Goal: Task Accomplishment & Management: Use online tool/utility

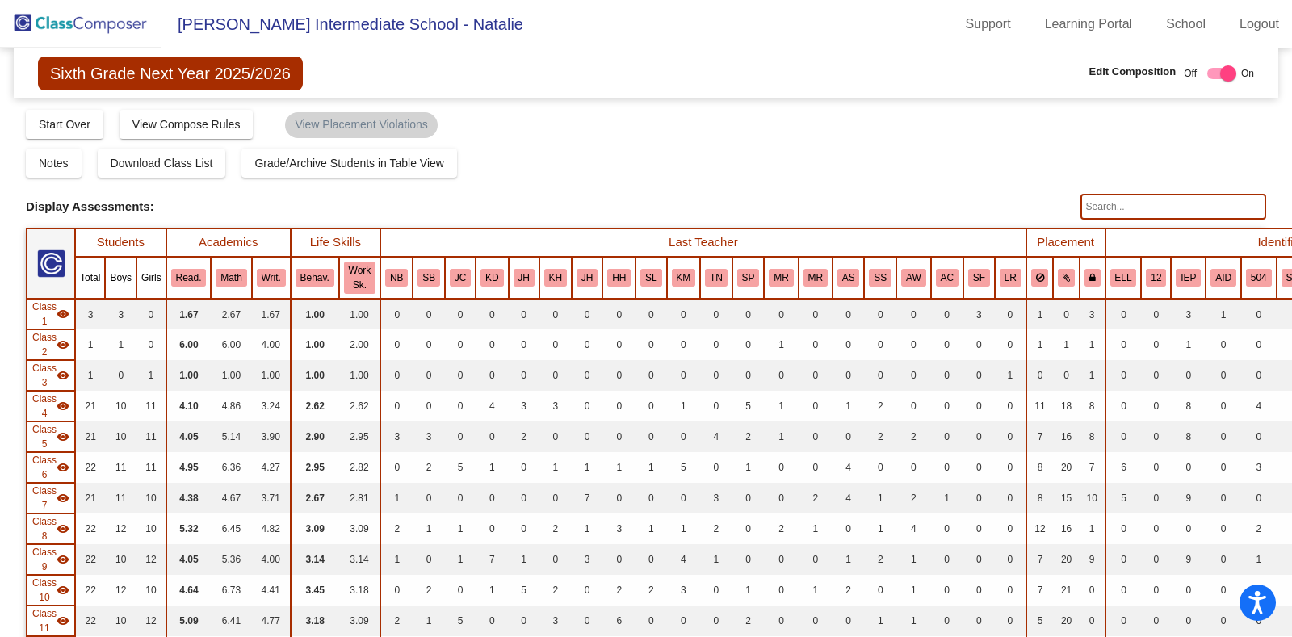
scroll to position [1133, 0]
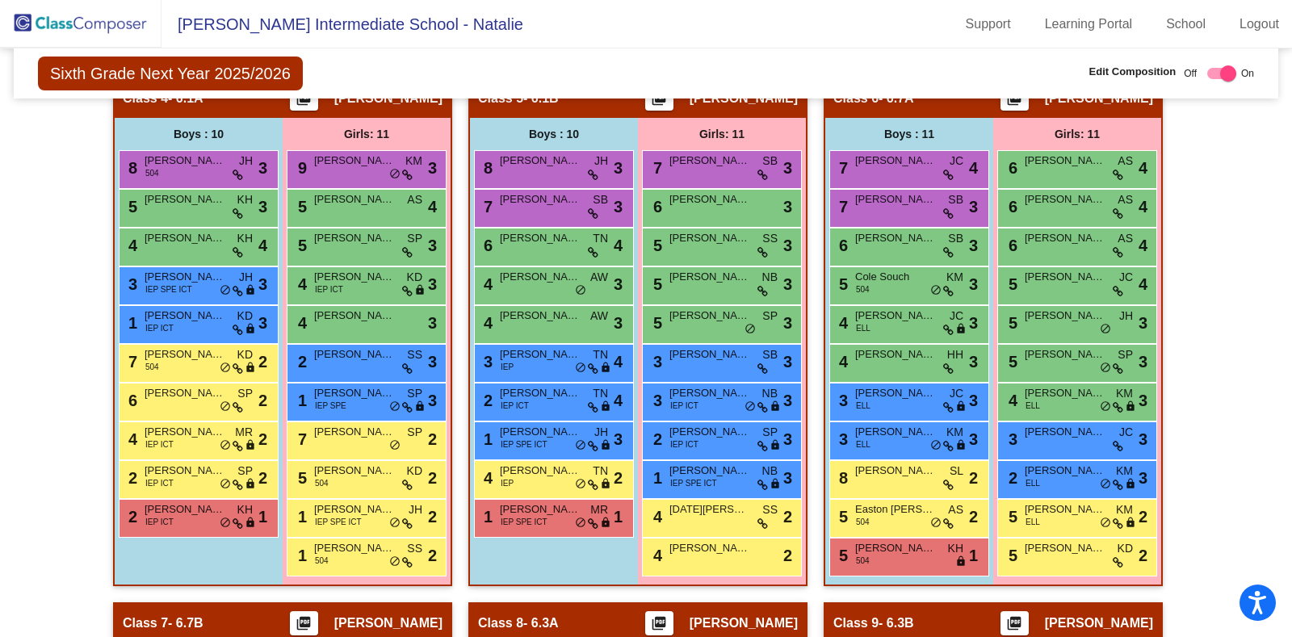
click at [133, 26] on img at bounding box center [81, 24] width 162 height 48
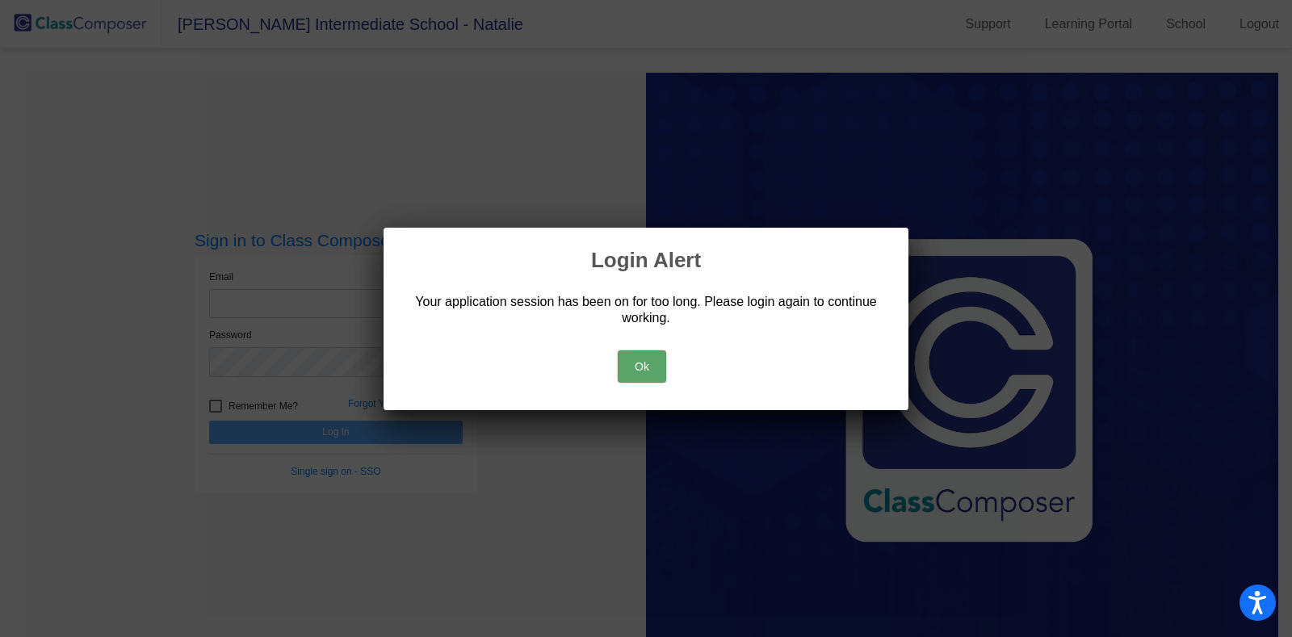
click at [633, 364] on button "Ok" at bounding box center [642, 367] width 48 height 32
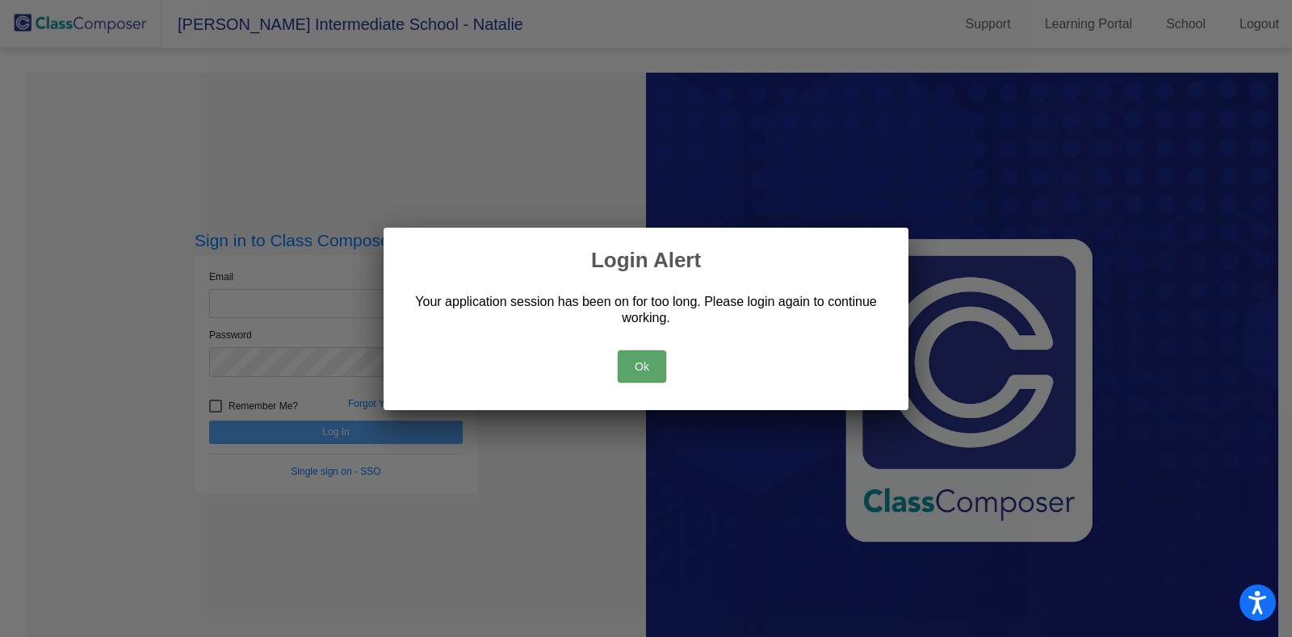
click at [641, 371] on button "Ok" at bounding box center [642, 367] width 48 height 32
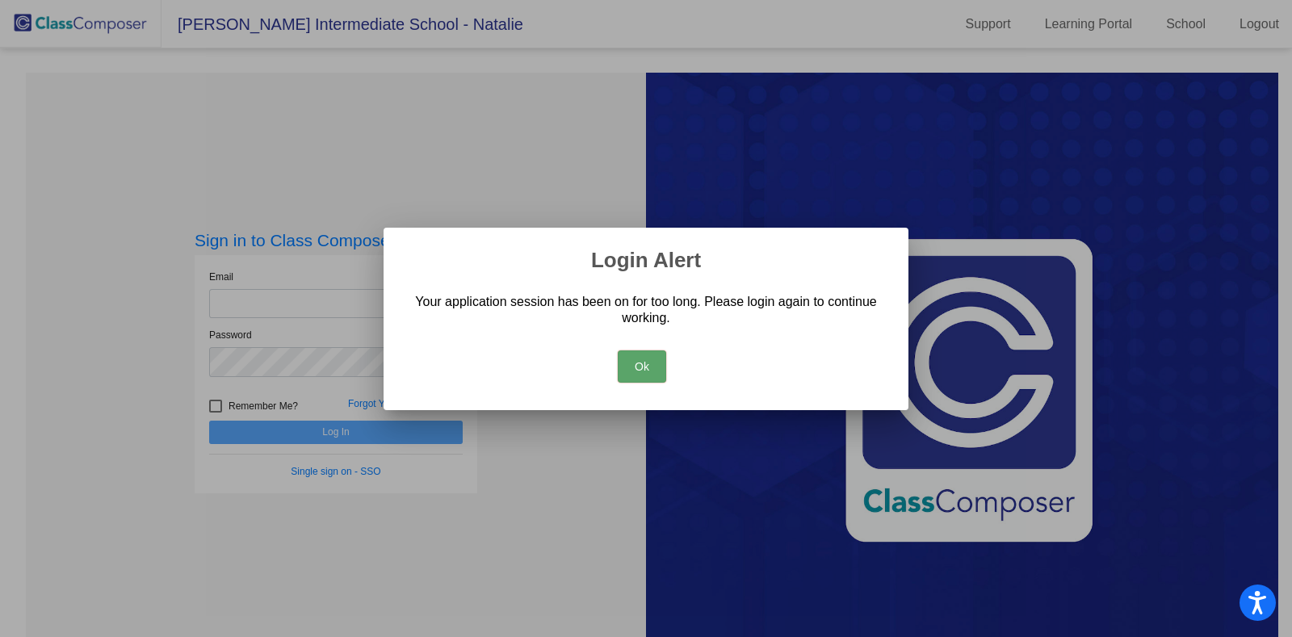
click at [638, 365] on button "Ok" at bounding box center [642, 367] width 48 height 32
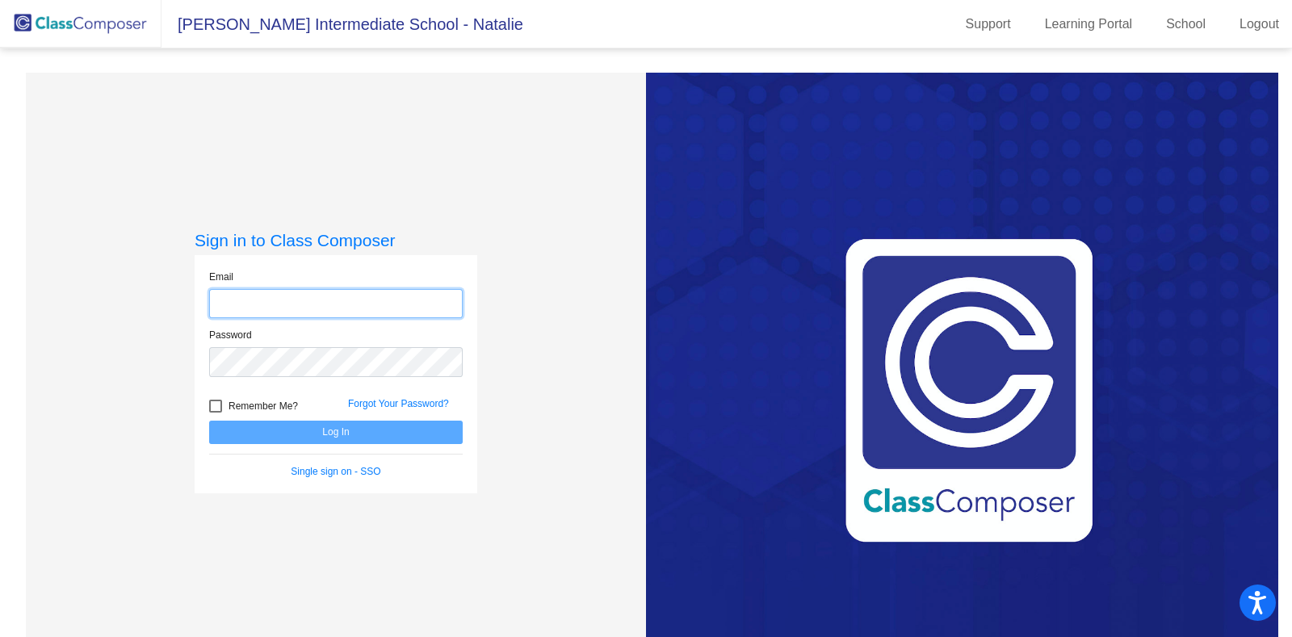
click at [299, 300] on input "email" at bounding box center [336, 304] width 254 height 30
type input "[PERSON_NAME][EMAIL_ADDRESS][PERSON_NAME][DOMAIN_NAME]"
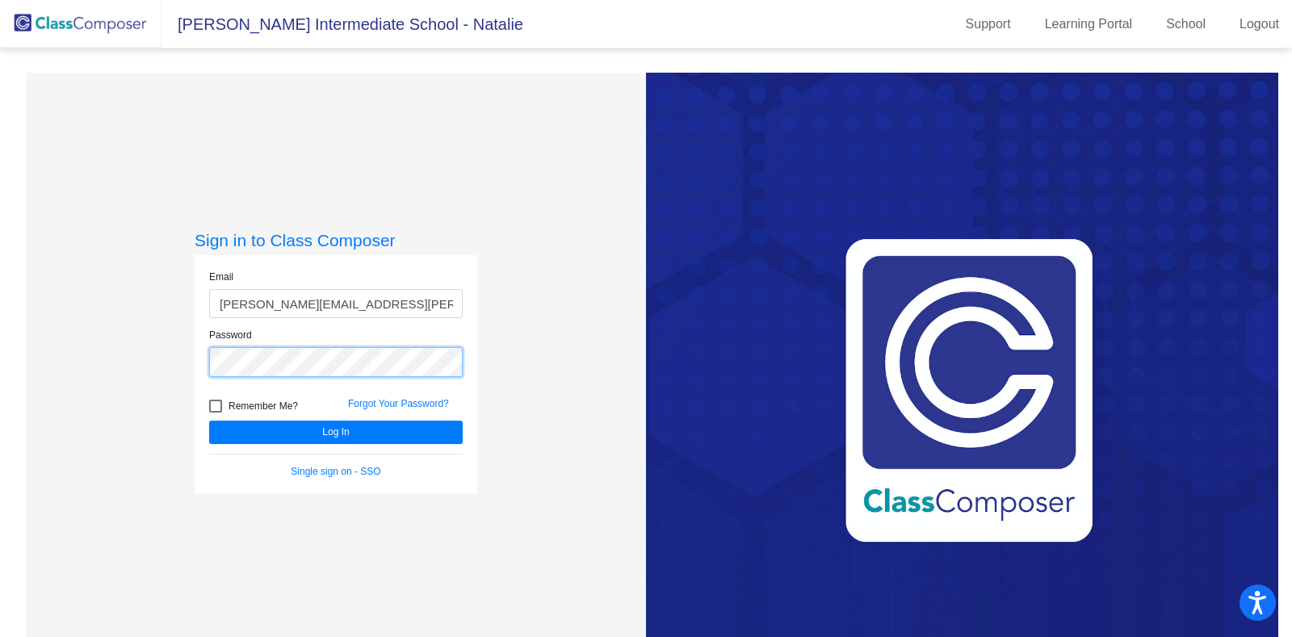
click at [209, 421] on button "Log In" at bounding box center [336, 432] width 254 height 23
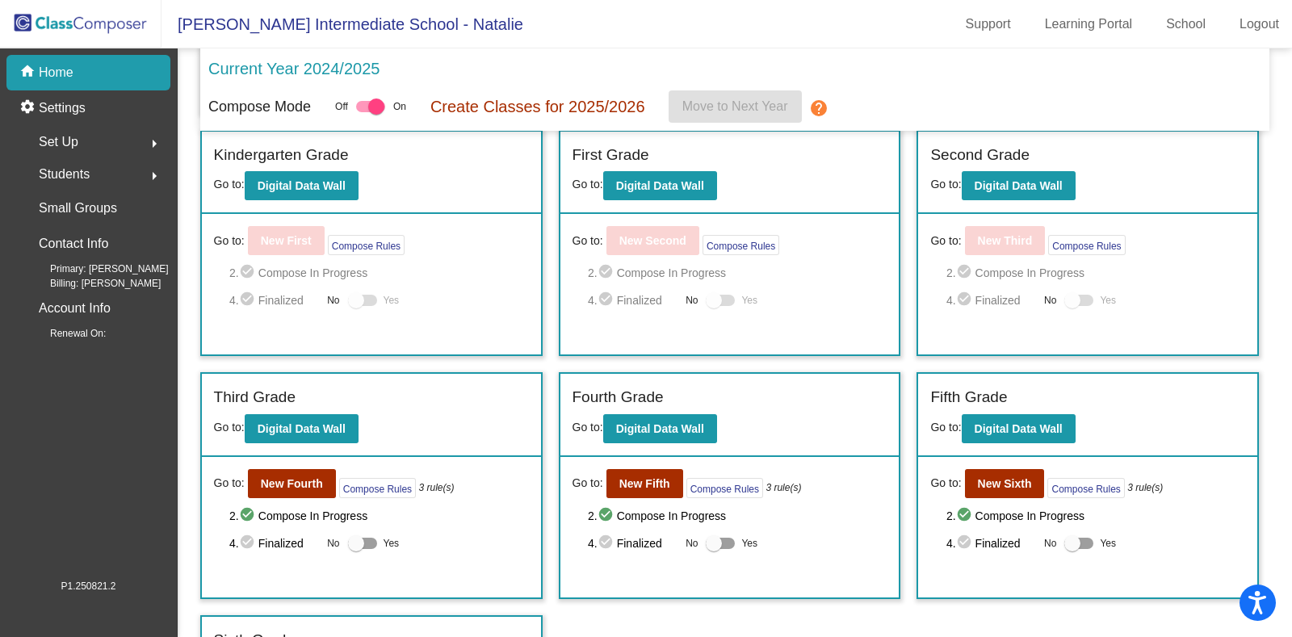
scroll to position [313, 0]
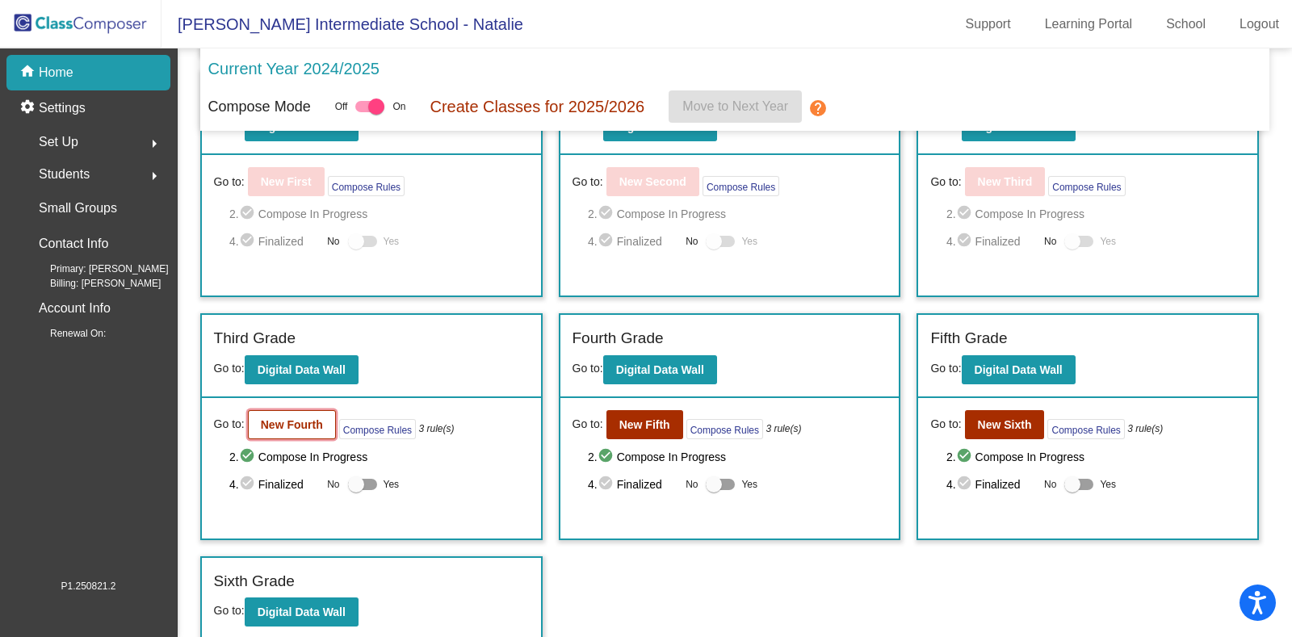
click at [289, 432] on button "New Fourth" at bounding box center [292, 424] width 88 height 29
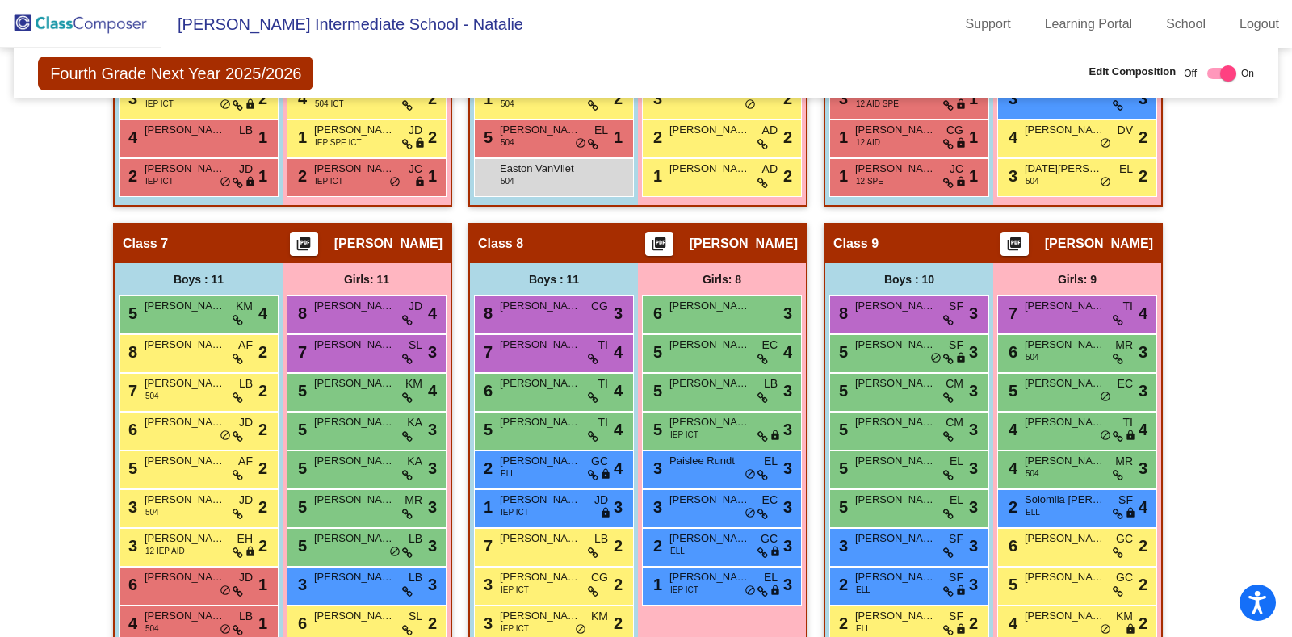
scroll to position [1719, 0]
